Goal: Communication & Community: Answer question/provide support

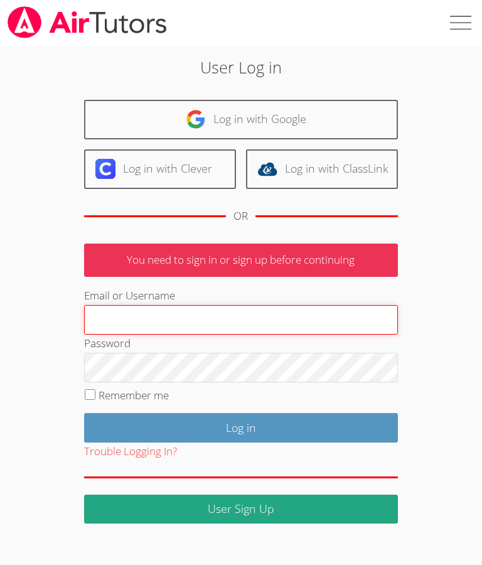
type input "[EMAIL_ADDRESS][DOMAIN_NAME]"
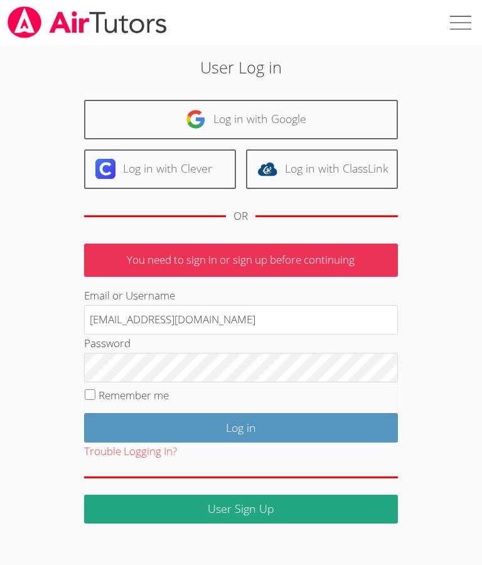
click at [320, 426] on input "Log in" at bounding box center [241, 428] width 314 height 30
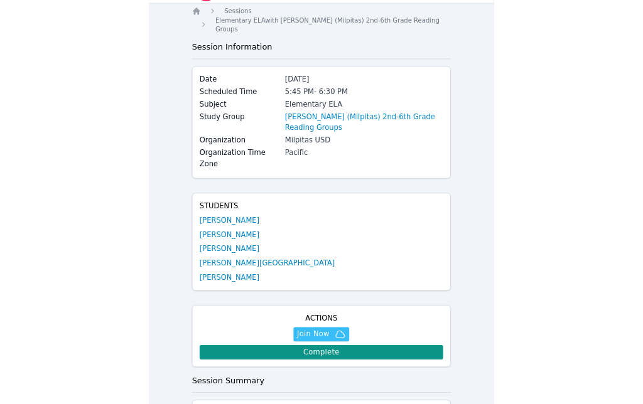
scroll to position [45, 0]
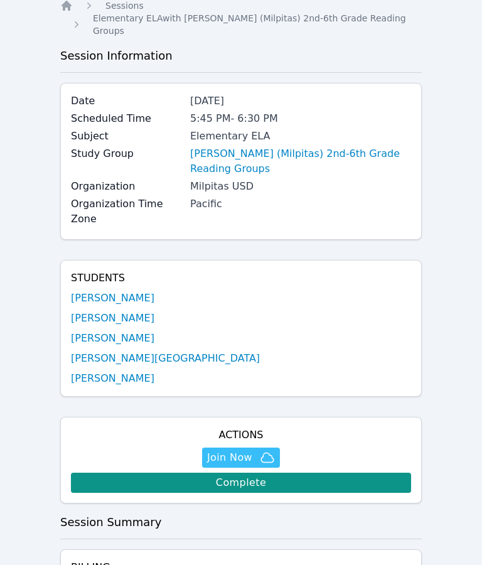
click at [220, 451] on span "Join Now" at bounding box center [229, 458] width 45 height 15
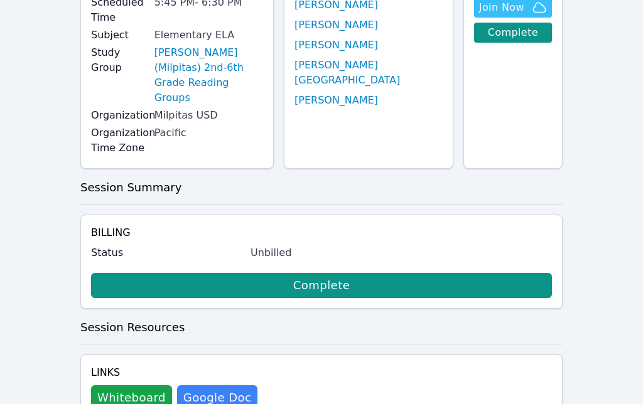
scroll to position [153, 0]
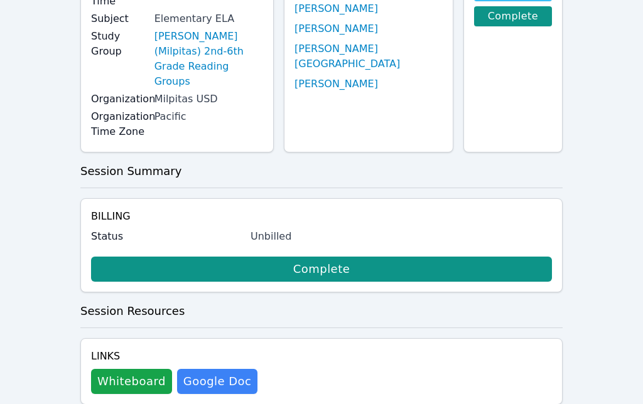
click at [119, 369] on button "Whiteboard" at bounding box center [131, 381] width 81 height 25
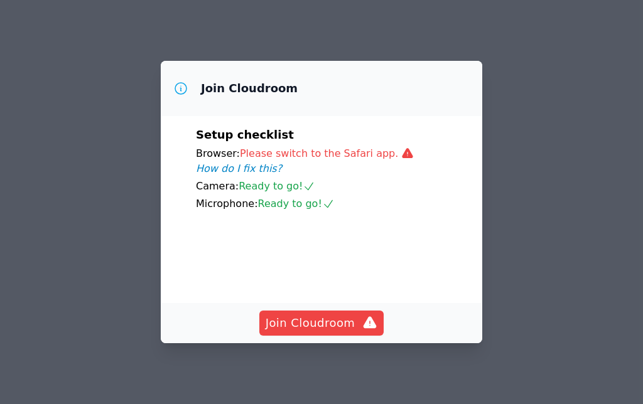
click at [301, 332] on span "Join Cloudroom" at bounding box center [322, 324] width 112 height 18
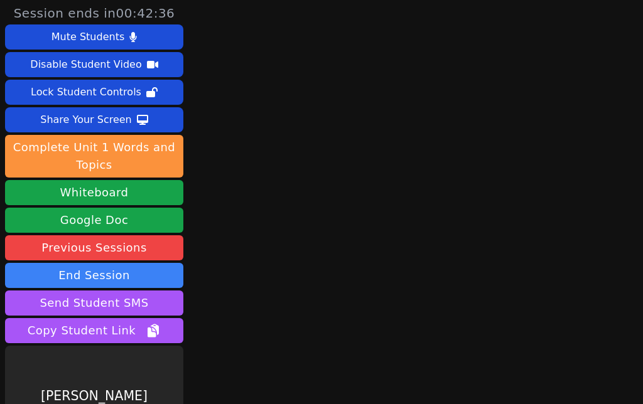
scroll to position [51, 0]
